Goal: Transaction & Acquisition: Purchase product/service

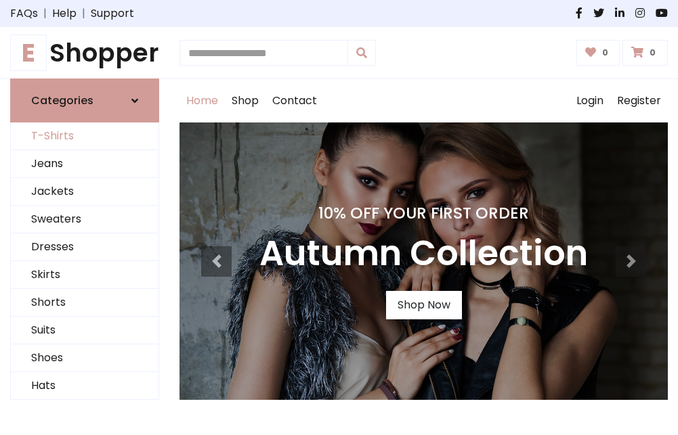
click at [85, 137] on link "T-Shirts" at bounding box center [85, 137] width 148 height 28
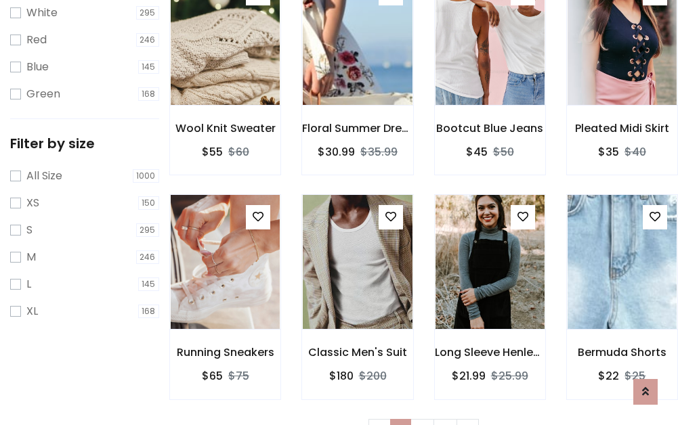
scroll to position [24, 0]
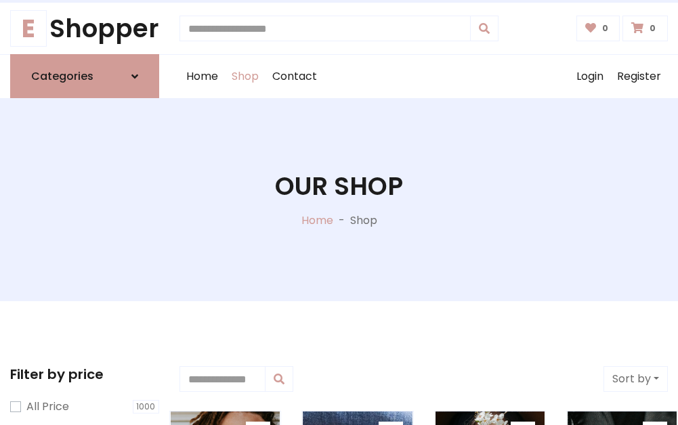
click at [338, 200] on h1 "Our Shop" at bounding box center [339, 186] width 128 height 30
click at [423, 76] on div "Home Shop Contact Log out Login Register" at bounding box center [423, 76] width 488 height 43
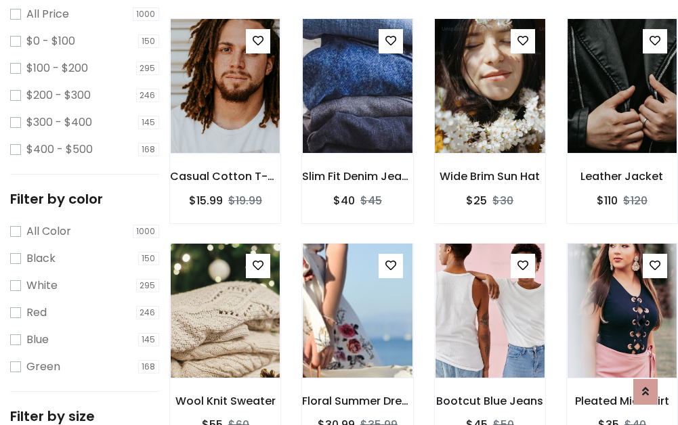
click at [489, 111] on img at bounding box center [489, 86] width 131 height 325
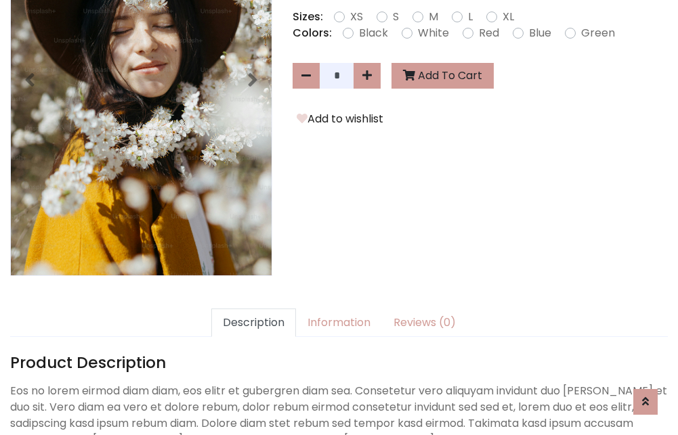
scroll to position [331, 0]
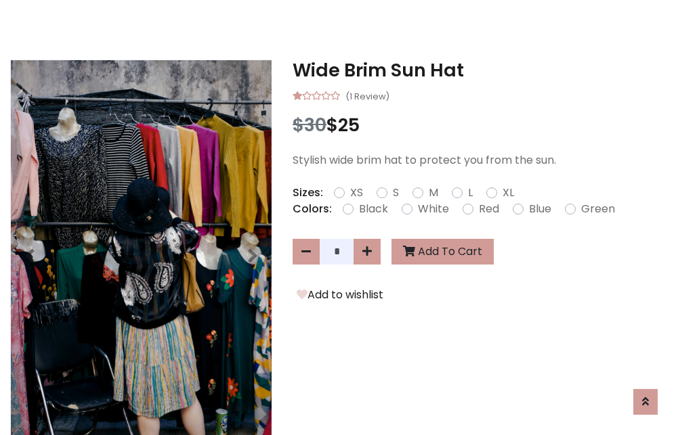
click at [480, 70] on h3 "Wide Brim Sun Hat" at bounding box center [479, 71] width 375 height 22
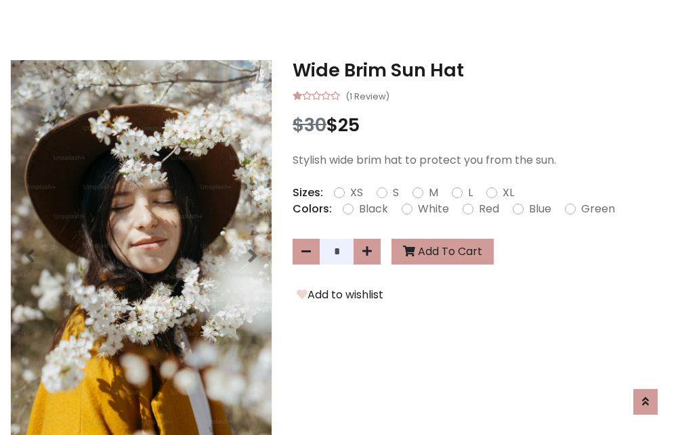
click at [480, 70] on h3 "Wide Brim Sun Hat" at bounding box center [479, 71] width 375 height 22
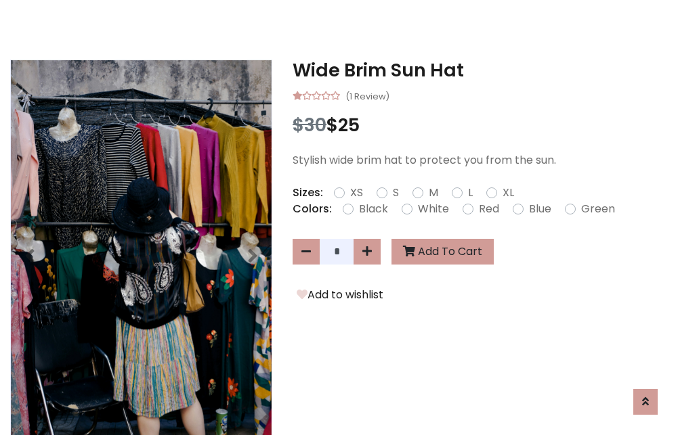
click at [480, 70] on h3 "Wide Brim Sun Hat" at bounding box center [479, 71] width 375 height 22
